Goal: Task Accomplishment & Management: Manage account settings

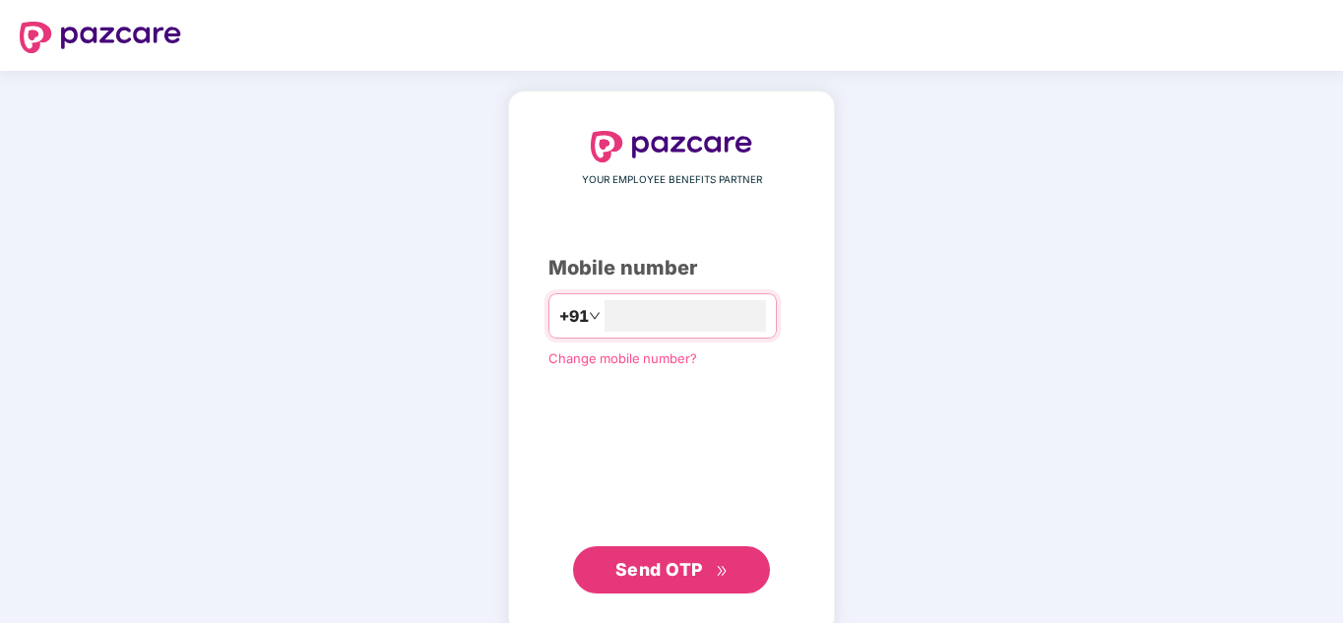
type input "**********"
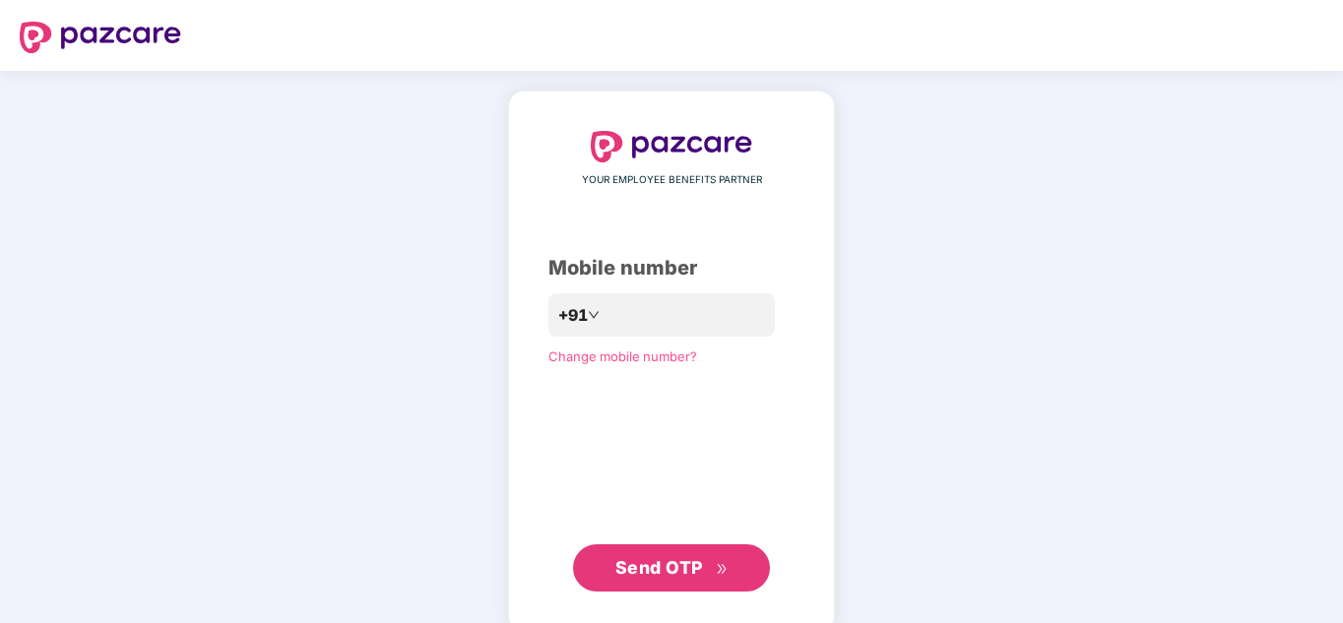
click at [669, 581] on span "Send OTP" at bounding box center [671, 568] width 113 height 28
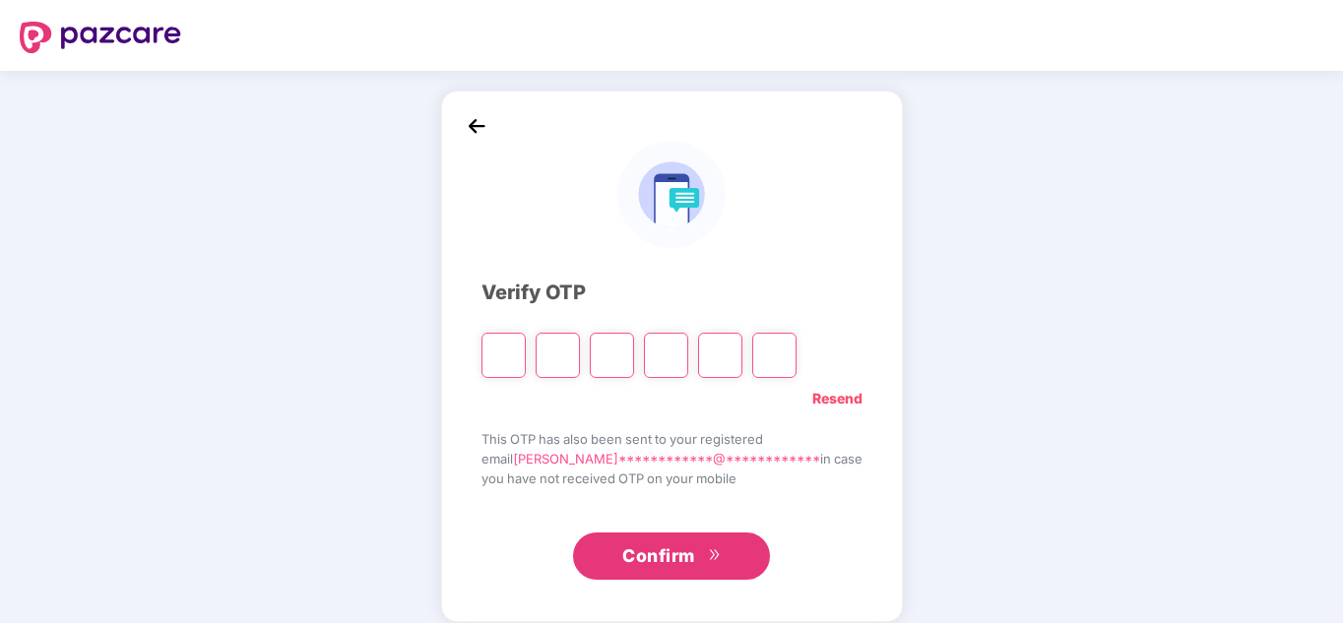
type input "*"
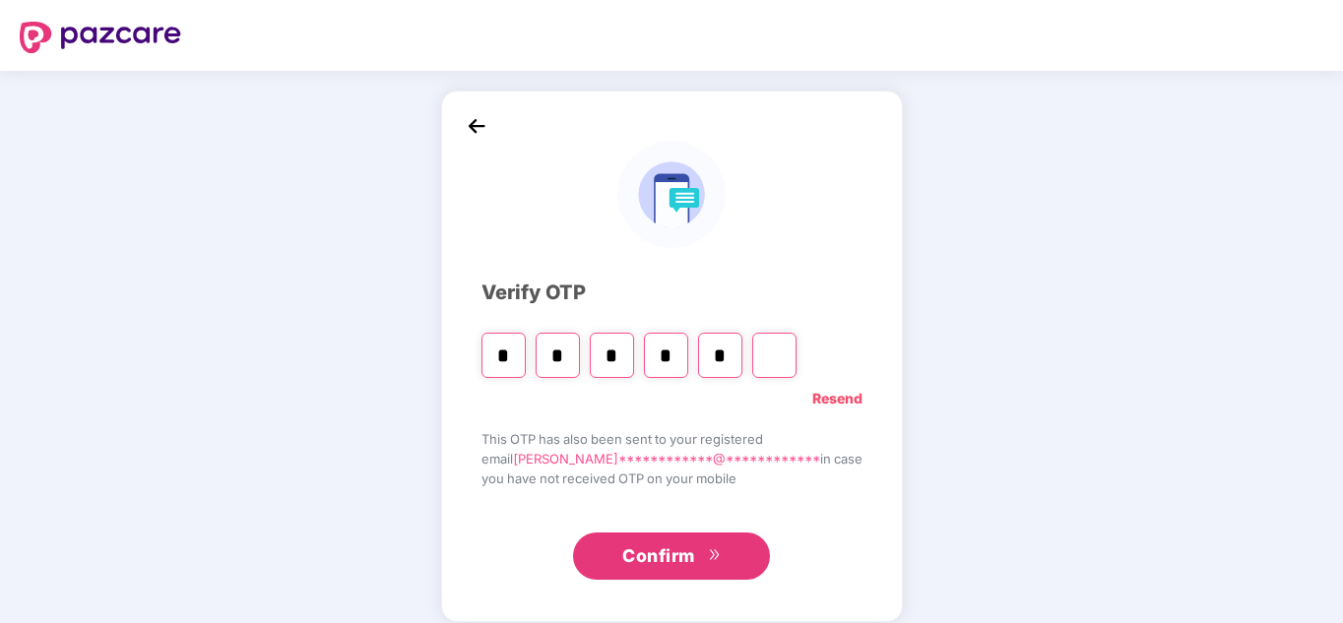
type input "*"
